Goal: Use online tool/utility: Utilize a website feature to perform a specific function

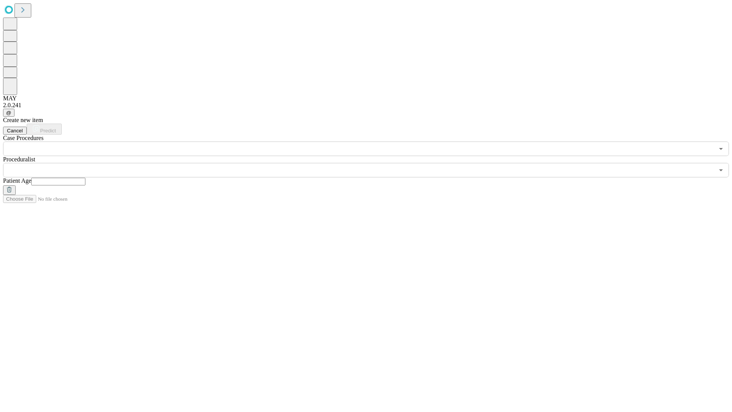
click at [85, 178] on input "text" at bounding box center [58, 182] width 54 height 8
type input "**"
click at [372, 163] on input "text" at bounding box center [358, 170] width 711 height 14
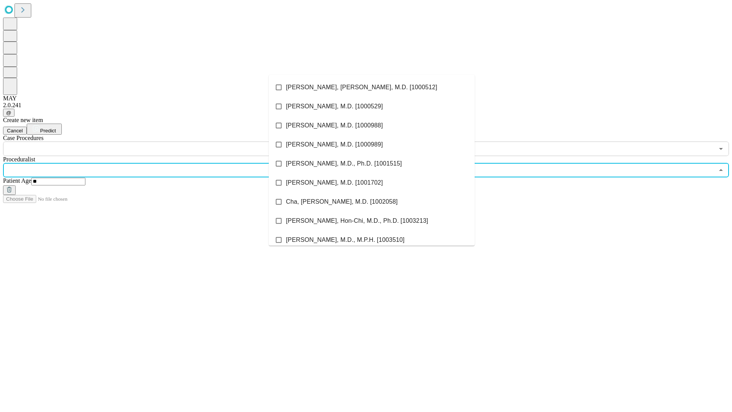
click at [372, 87] on li "[PERSON_NAME], [PERSON_NAME], M.D. [1000512]" at bounding box center [372, 87] width 206 height 19
click at [160, 142] on input "text" at bounding box center [358, 149] width 711 height 14
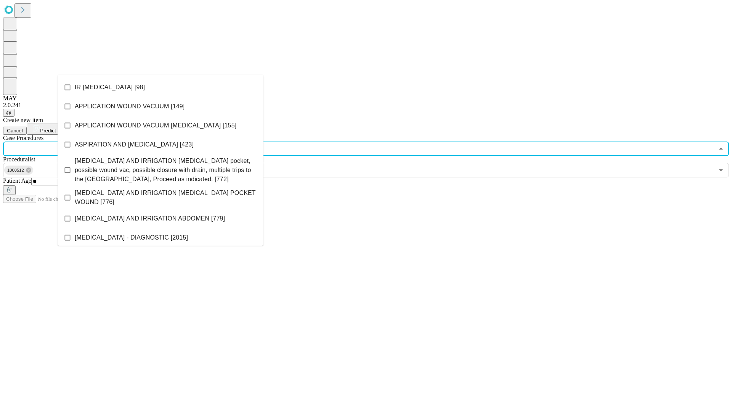
click at [161, 87] on li "IR [MEDICAL_DATA] [98]" at bounding box center [161, 87] width 206 height 19
click at [56, 128] on span "Predict" at bounding box center [48, 131] width 16 height 6
